Goal: Information Seeking & Learning: Find specific fact

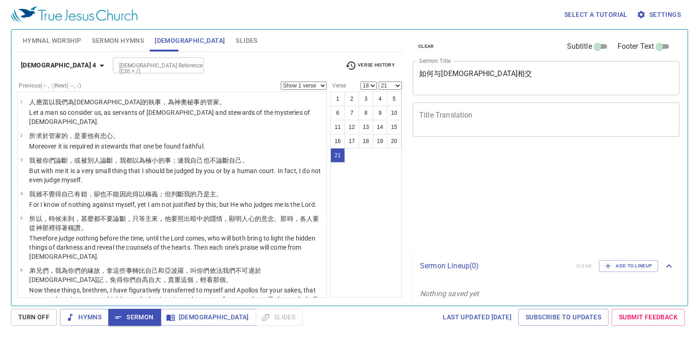
select select "18"
select select "21"
select select "18"
select select "21"
select select "18"
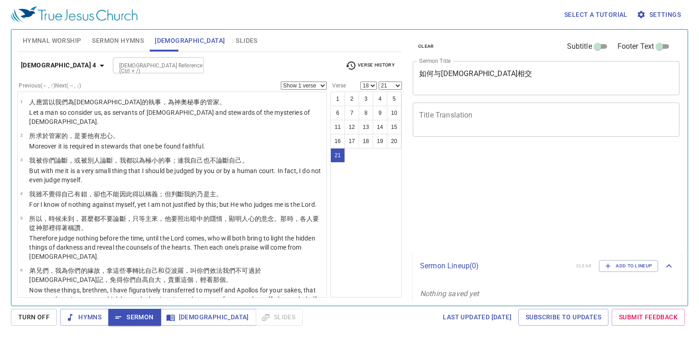
select select "21"
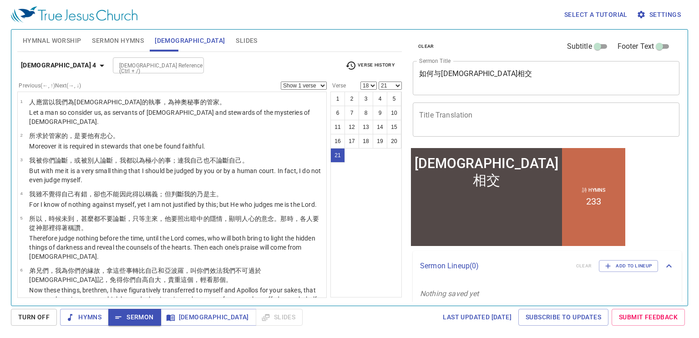
scroll to position [509, 0]
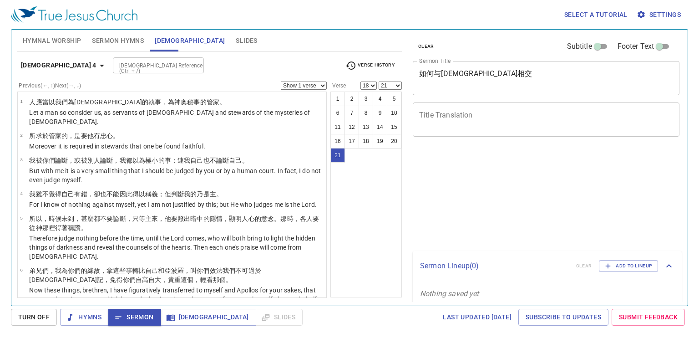
select select "18"
select select "21"
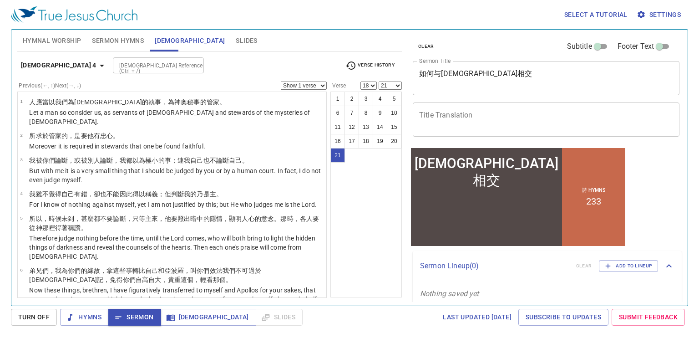
scroll to position [509, 0]
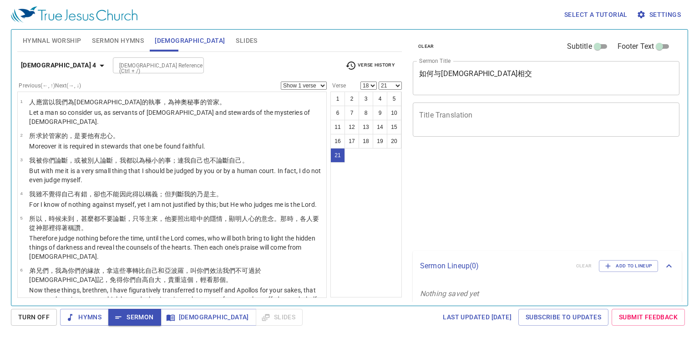
select select "18"
select select "21"
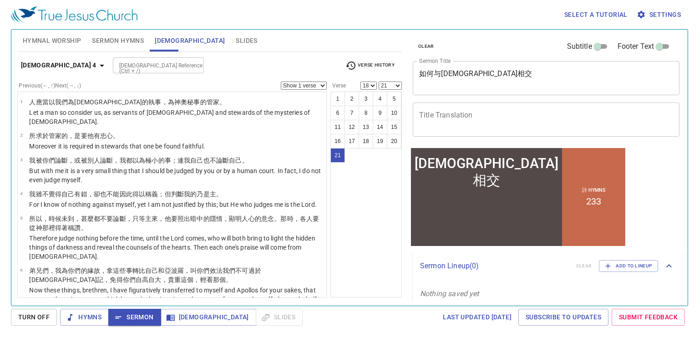
scroll to position [509, 0]
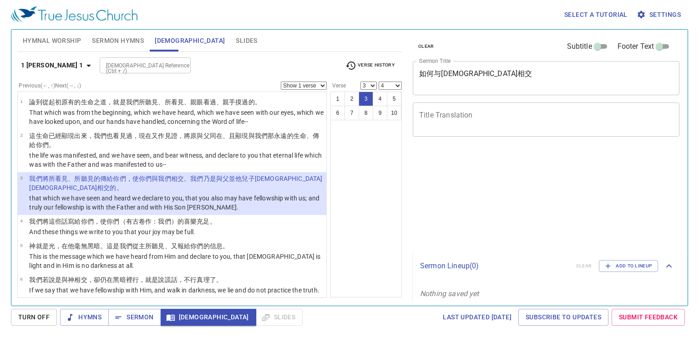
select select "3"
select select "4"
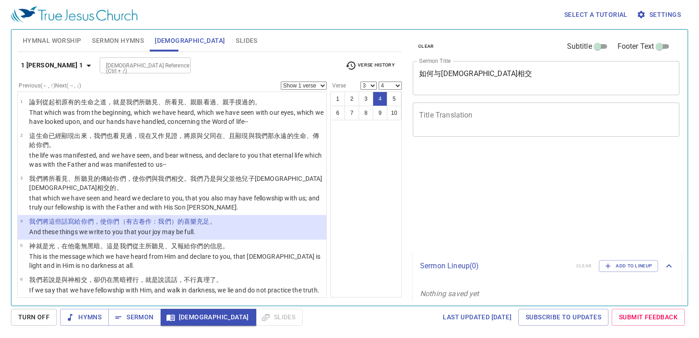
select select "3"
select select "4"
select select "3"
select select "4"
select select "3"
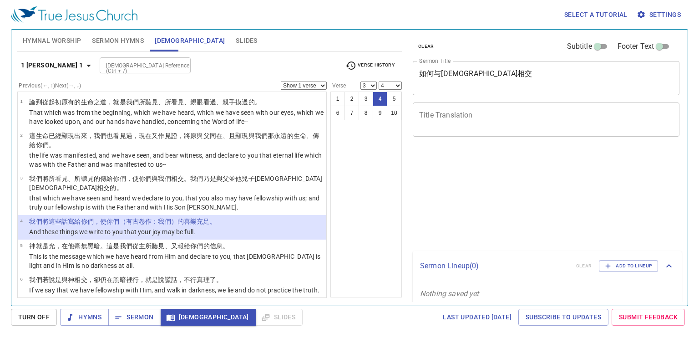
select select "4"
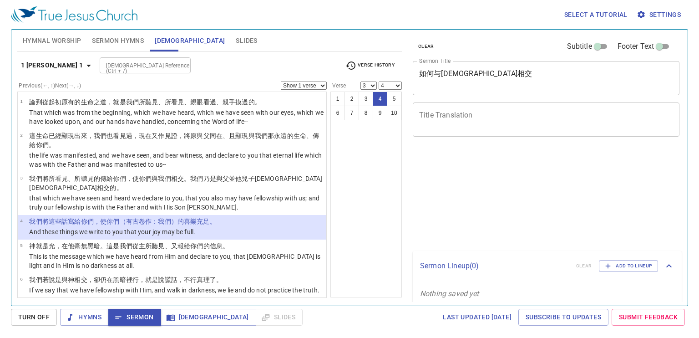
select select "3"
select select "4"
select select "3"
select select "4"
select select "3"
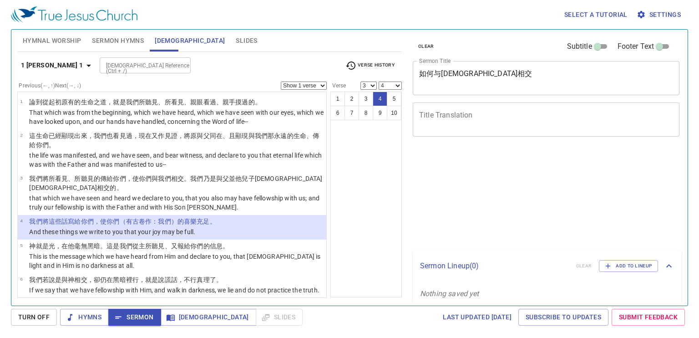
select select "4"
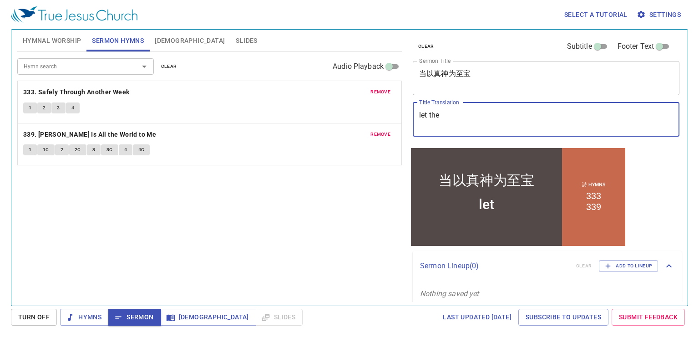
type textarea "let the"
click at [458, 121] on textarea "let" at bounding box center [546, 119] width 254 height 17
click at [448, 117] on textarea "let the" at bounding box center [546, 119] width 254 height 17
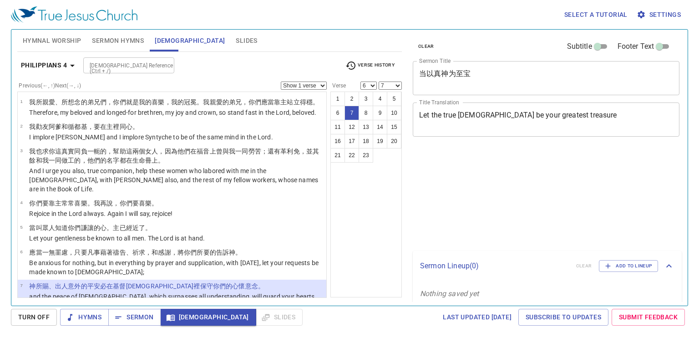
select select "6"
select select "7"
select select "6"
select select "7"
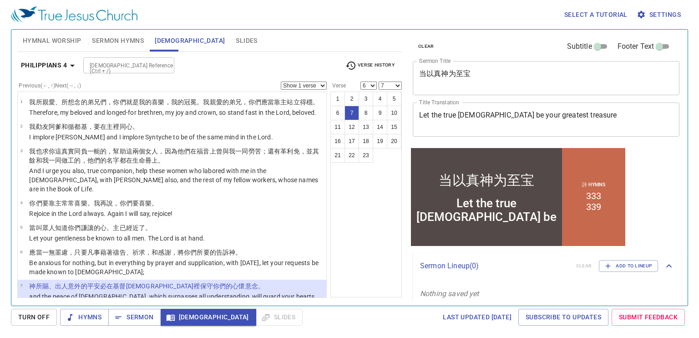
scroll to position [101, 0]
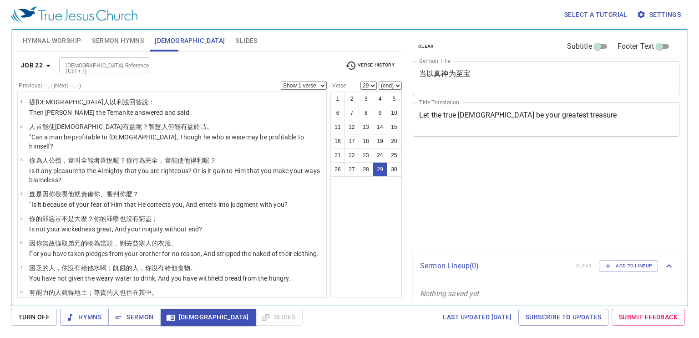
select select "29"
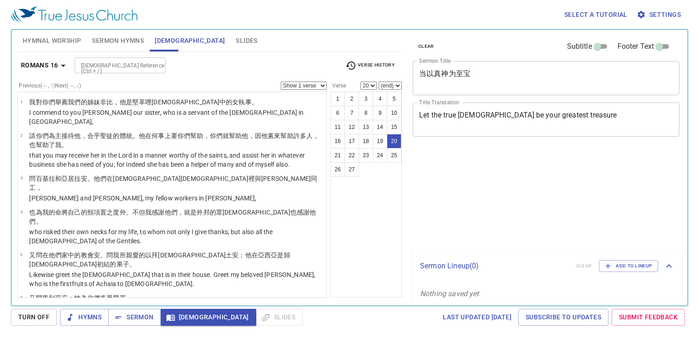
select select "20"
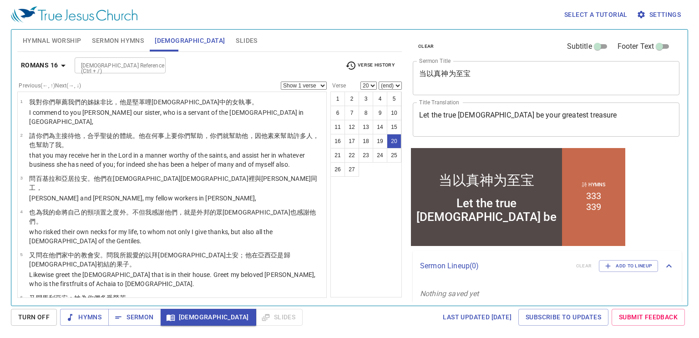
scroll to position [485, 0]
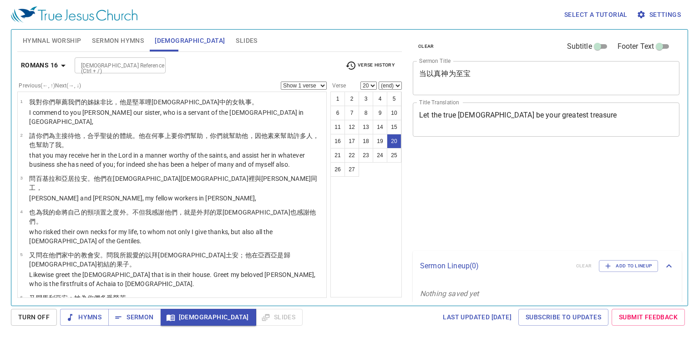
select select "20"
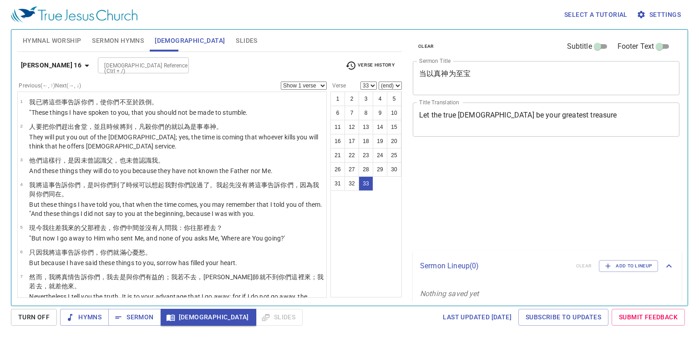
select select "33"
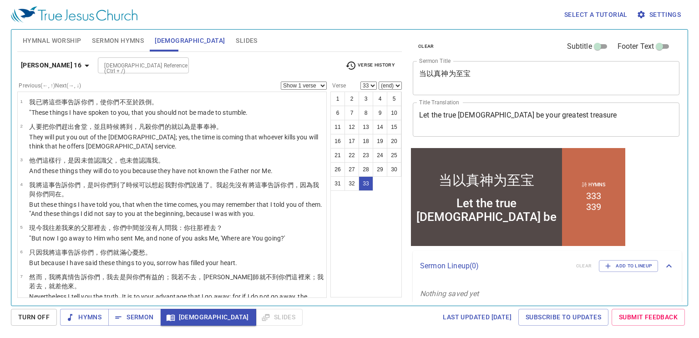
scroll to position [895, 0]
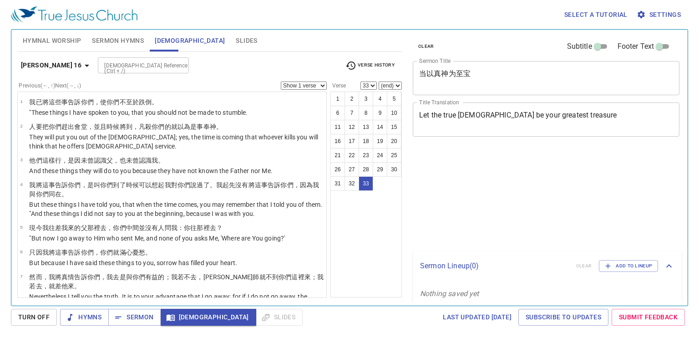
select select "33"
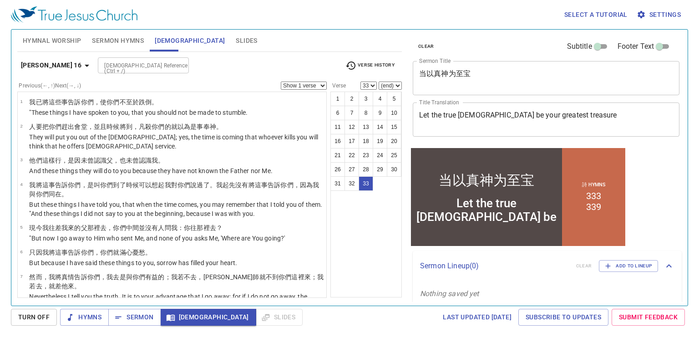
scroll to position [895, 0]
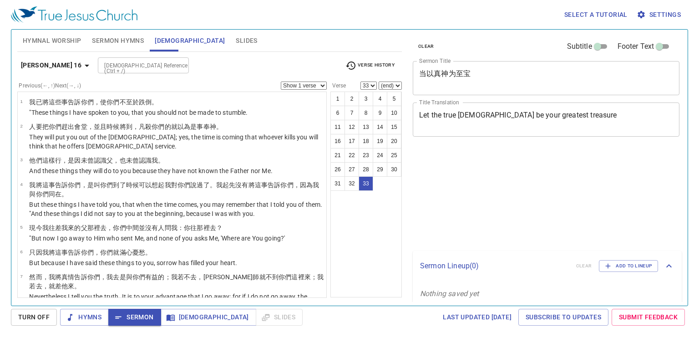
select select "33"
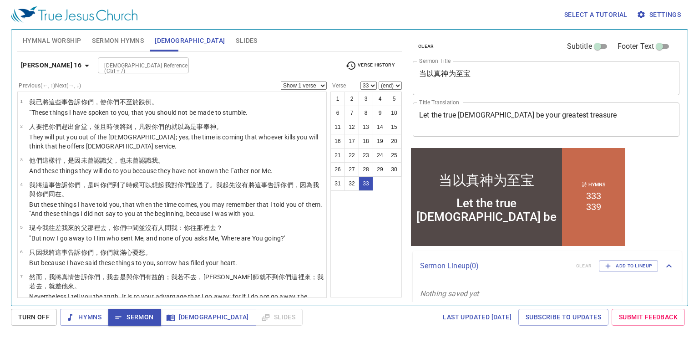
scroll to position [895, 0]
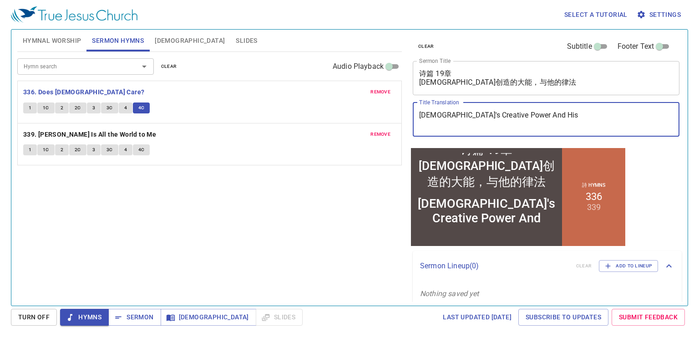
type textarea "God's Creative Power And His"
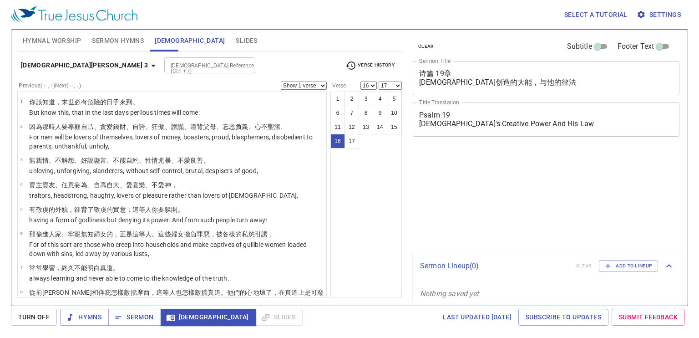
select select "16"
select select "17"
select select "16"
select select "17"
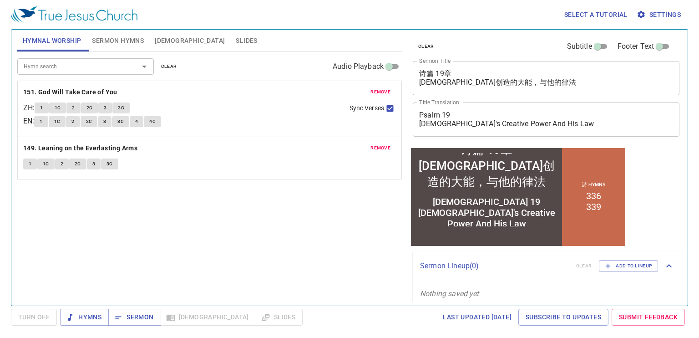
click at [321, 162] on div "1 1C 2 2C 3 3C" at bounding box center [209, 164] width 373 height 13
click at [131, 311] on span "Sermon" at bounding box center [135, 316] width 38 height 11
click at [158, 37] on span "[DEMOGRAPHIC_DATA]" at bounding box center [190, 40] width 70 height 11
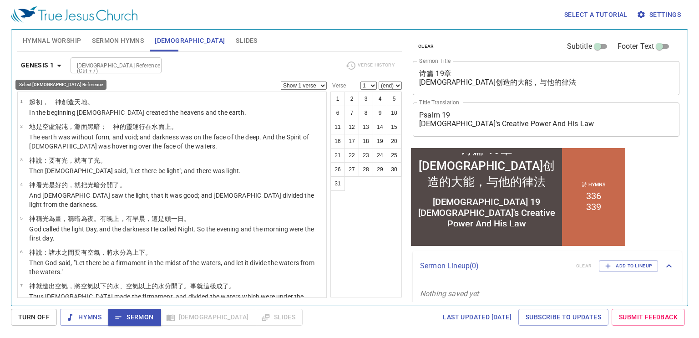
click at [43, 62] on b "Genesis 1" at bounding box center [37, 65] width 33 height 11
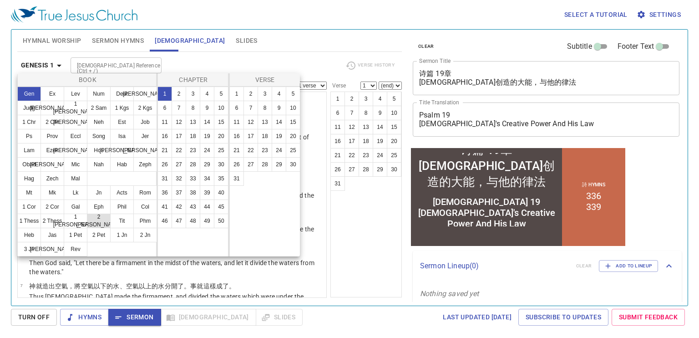
click at [100, 221] on button "2 [PERSON_NAME]" at bounding box center [99, 220] width 24 height 15
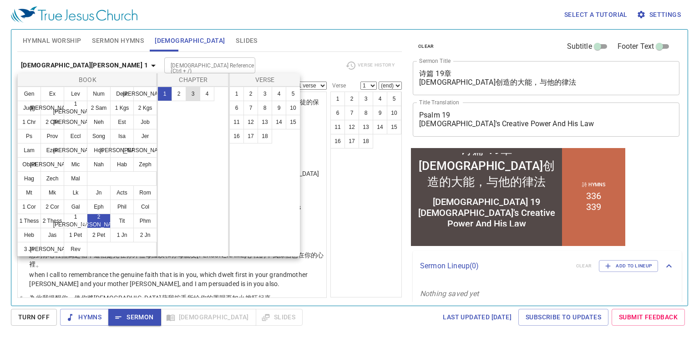
click at [191, 96] on button "3" at bounding box center [193, 93] width 15 height 15
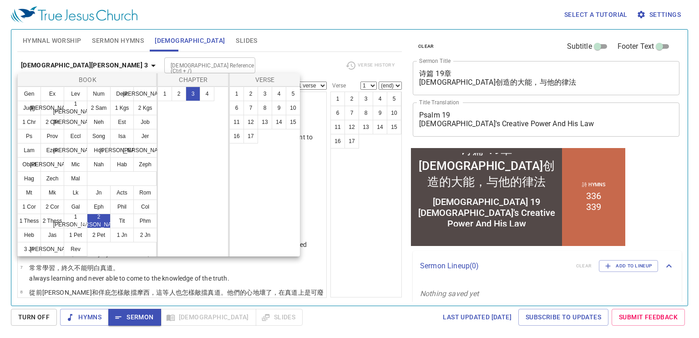
click at [347, 204] on div at bounding box center [349, 169] width 699 height 338
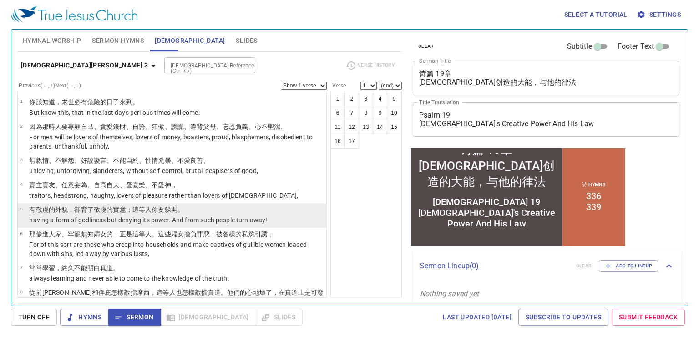
scroll to position [311, 0]
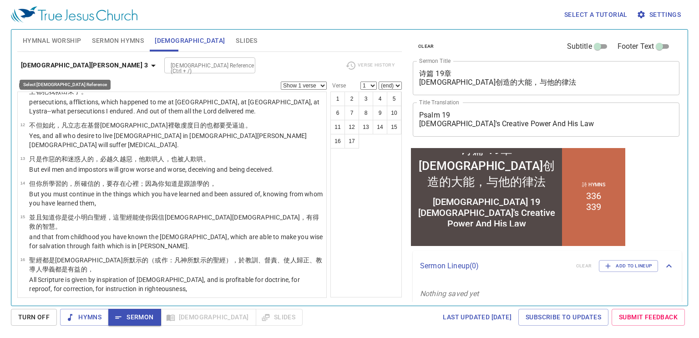
click at [30, 60] on b "[DEMOGRAPHIC_DATA][PERSON_NAME] 3" at bounding box center [84, 65] width 127 height 11
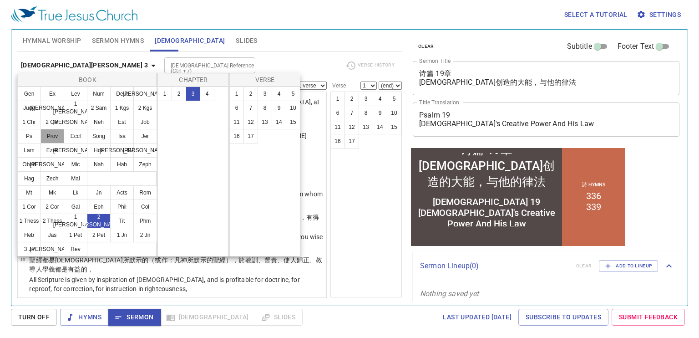
click at [54, 137] on button "Prov" at bounding box center [52, 136] width 24 height 15
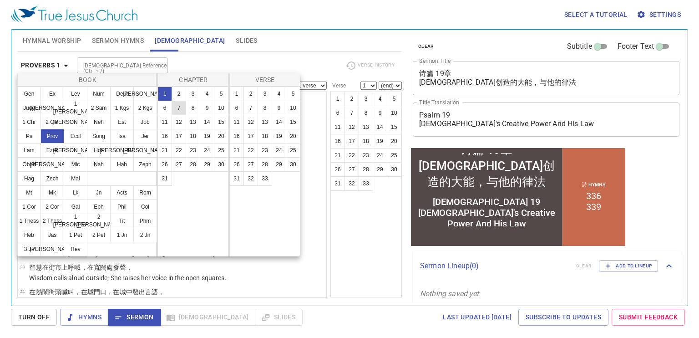
scroll to position [0, 0]
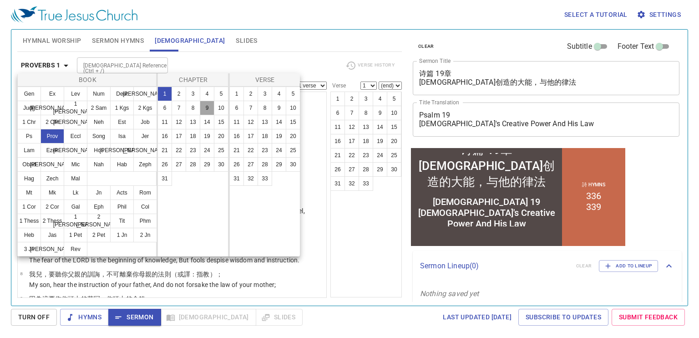
click at [207, 108] on button "9" at bounding box center [207, 108] width 15 height 15
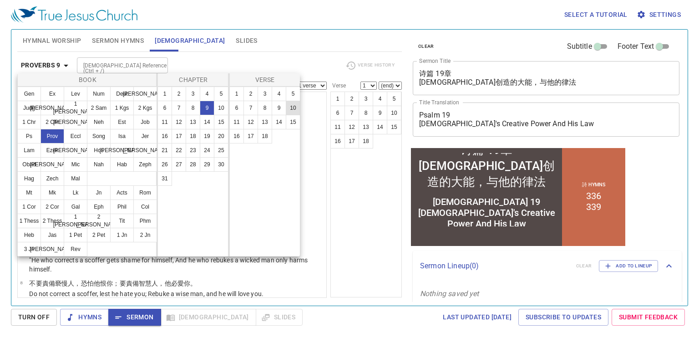
click at [292, 106] on button "10" at bounding box center [293, 108] width 15 height 15
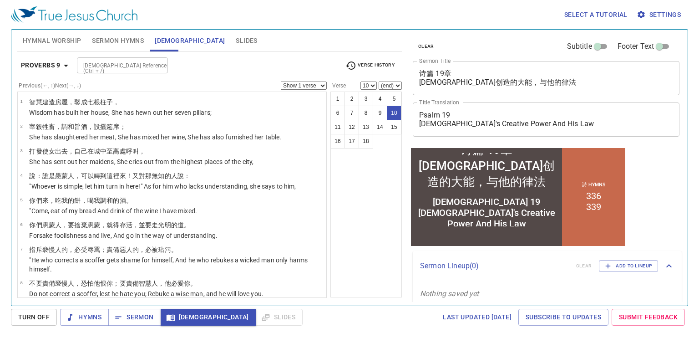
scroll to position [157, 0]
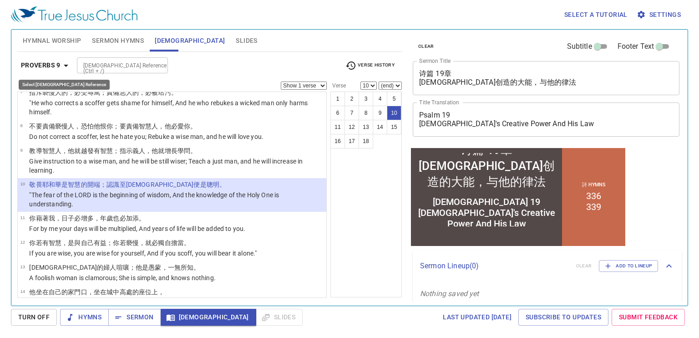
click at [36, 66] on b "Proverbs 9" at bounding box center [41, 65] width 40 height 11
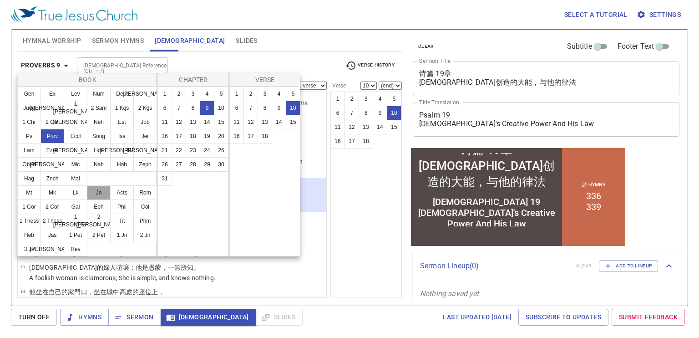
click at [102, 197] on button "Jn" at bounding box center [99, 192] width 24 height 15
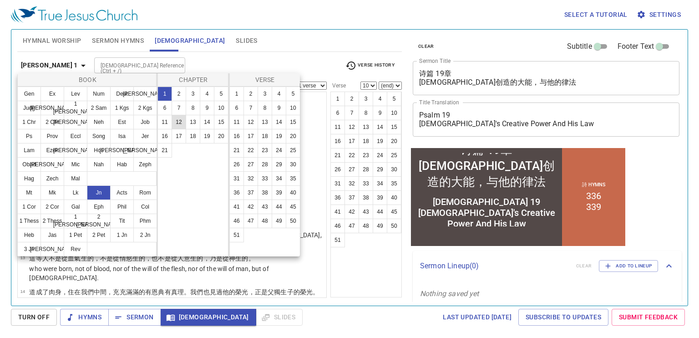
scroll to position [0, 0]
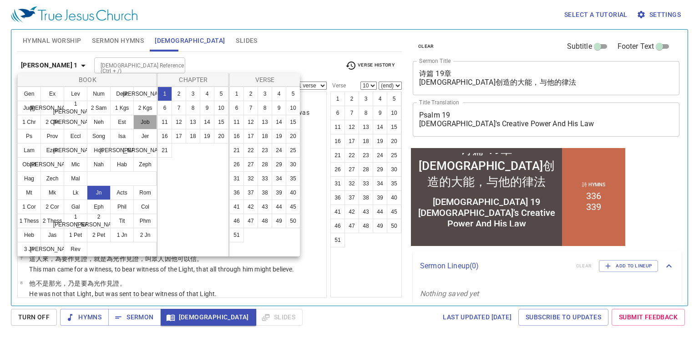
click at [142, 126] on button "Job" at bounding box center [145, 122] width 24 height 15
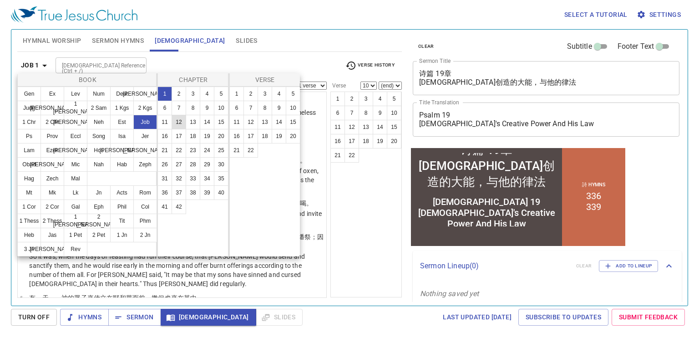
click at [177, 120] on button "12" at bounding box center [179, 122] width 15 height 15
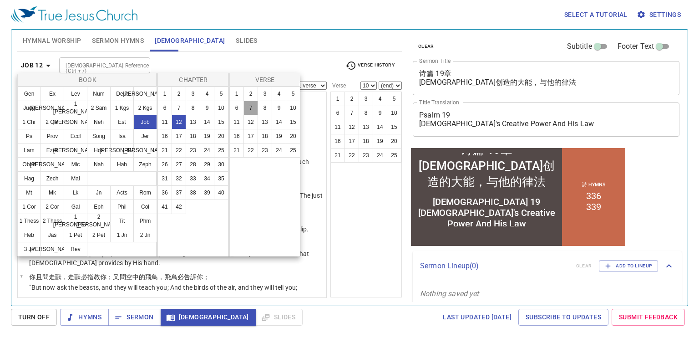
click at [251, 109] on button "7" at bounding box center [250, 108] width 15 height 15
select select "7"
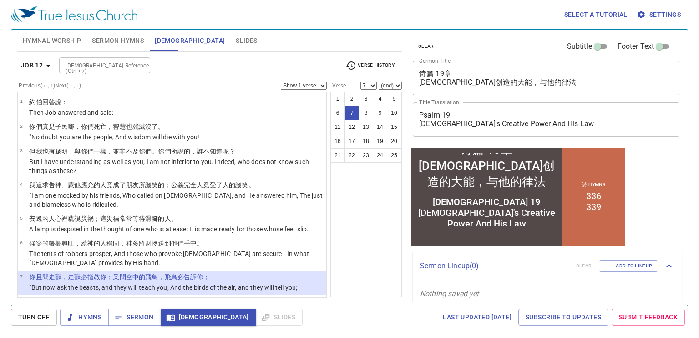
click at [385, 82] on select "(end) 8 9 10 11 12 13 14 15 16 17 18 19 20 21 22 23 24 25" at bounding box center [390, 85] width 23 height 8
select select "10"
click at [379, 81] on select "(end) 8 9 10 11 12 13 14 15 16 17 18 19 20 21 22 23 24 25" at bounding box center [390, 85] width 23 height 8
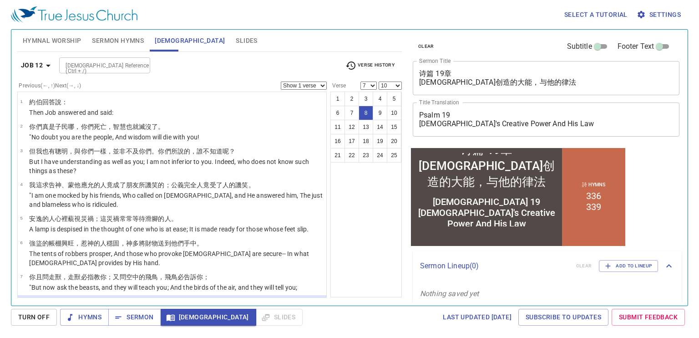
scroll to position [112, 0]
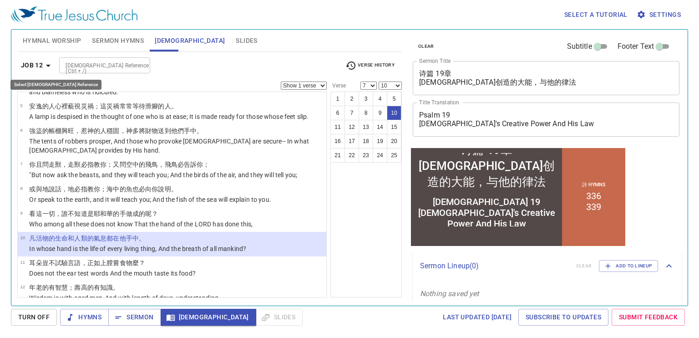
click at [36, 67] on b "Job 12" at bounding box center [32, 65] width 22 height 11
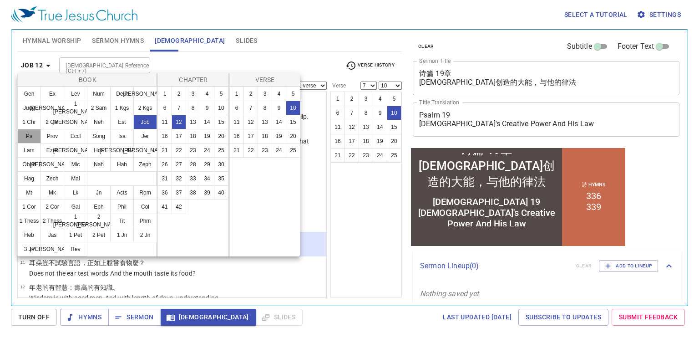
click at [25, 135] on button "Ps" at bounding box center [29, 136] width 24 height 15
select select "1"
select select
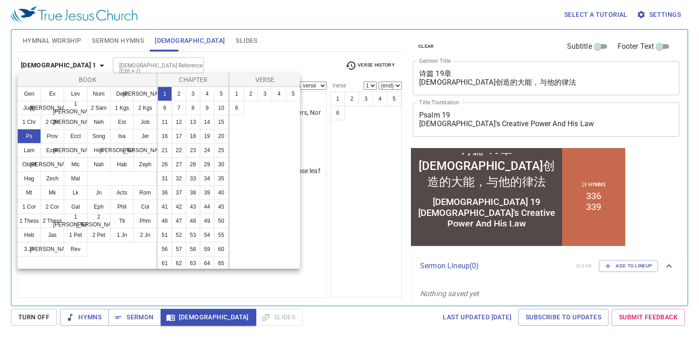
scroll to position [0, 0]
click at [200, 143] on button "19" at bounding box center [207, 136] width 15 height 15
select select "7"
select select "10"
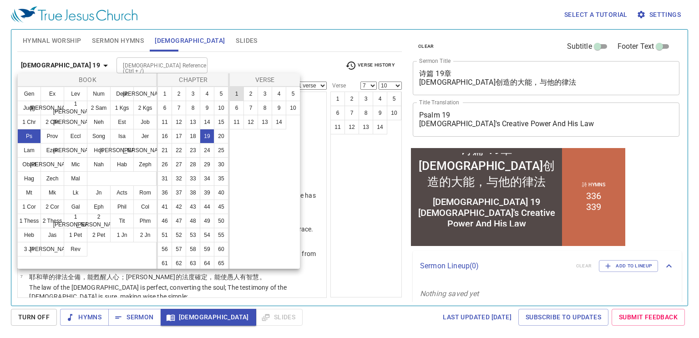
click at [237, 97] on button "1" at bounding box center [236, 93] width 15 height 15
select select "1"
select select
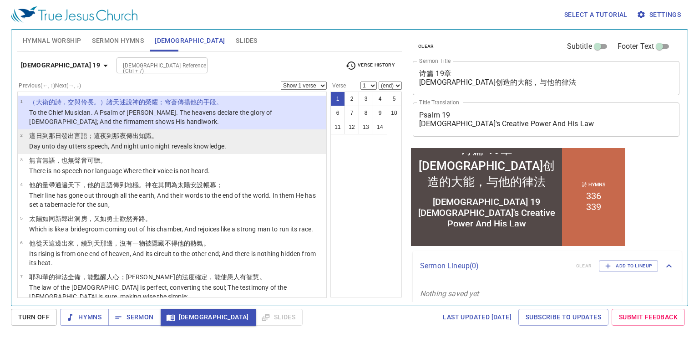
click at [199, 153] on li "2 這日 到那日 發出 言語 ；這夜 到那夜 傳出 知識 。 Day unto day utters speech, And night unto night…" at bounding box center [172, 141] width 308 height 25
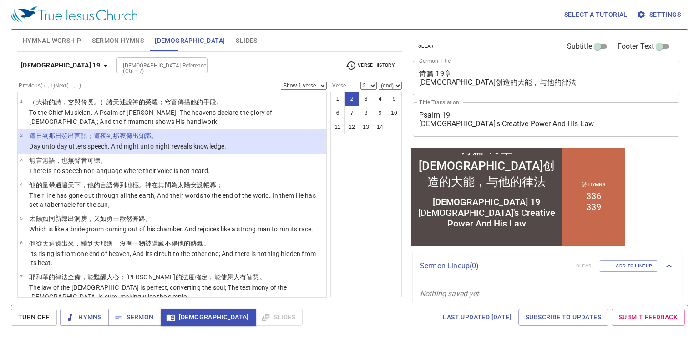
click at [351, 233] on div "1 2 3 4 5 6 7 8 9 10 11 12 13 14" at bounding box center [365, 194] width 71 height 206
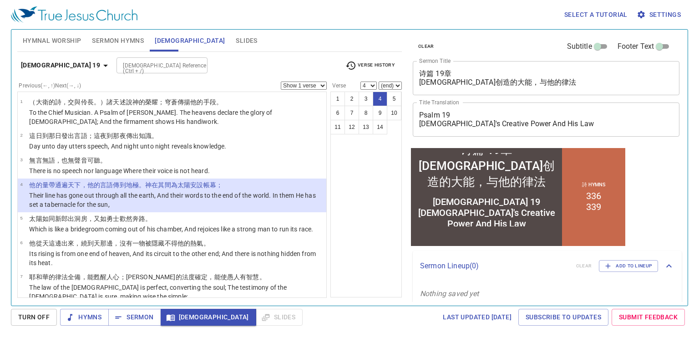
select select "5"
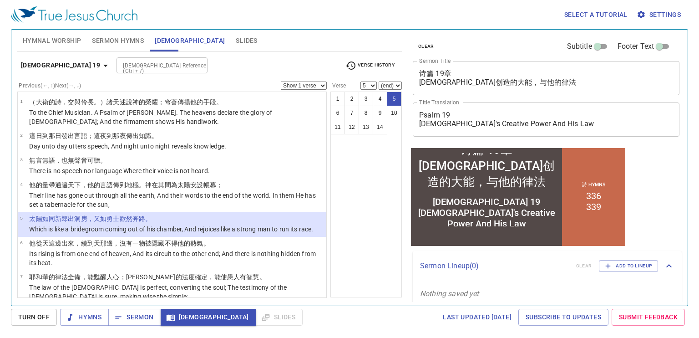
drag, startPoint x: 666, startPoint y: 0, endPoint x: 488, endPoint y: 18, distance: 179.2
click at [488, 18] on div "Select a tutorial Settings" at bounding box center [347, 14] width 673 height 29
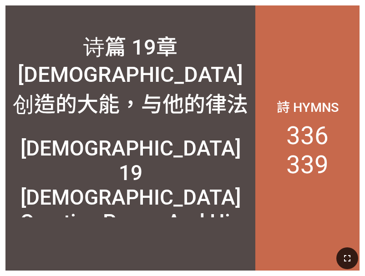
click at [344, 256] on icon "button" at bounding box center [347, 258] width 6 height 6
